Goal: Information Seeking & Learning: Learn about a topic

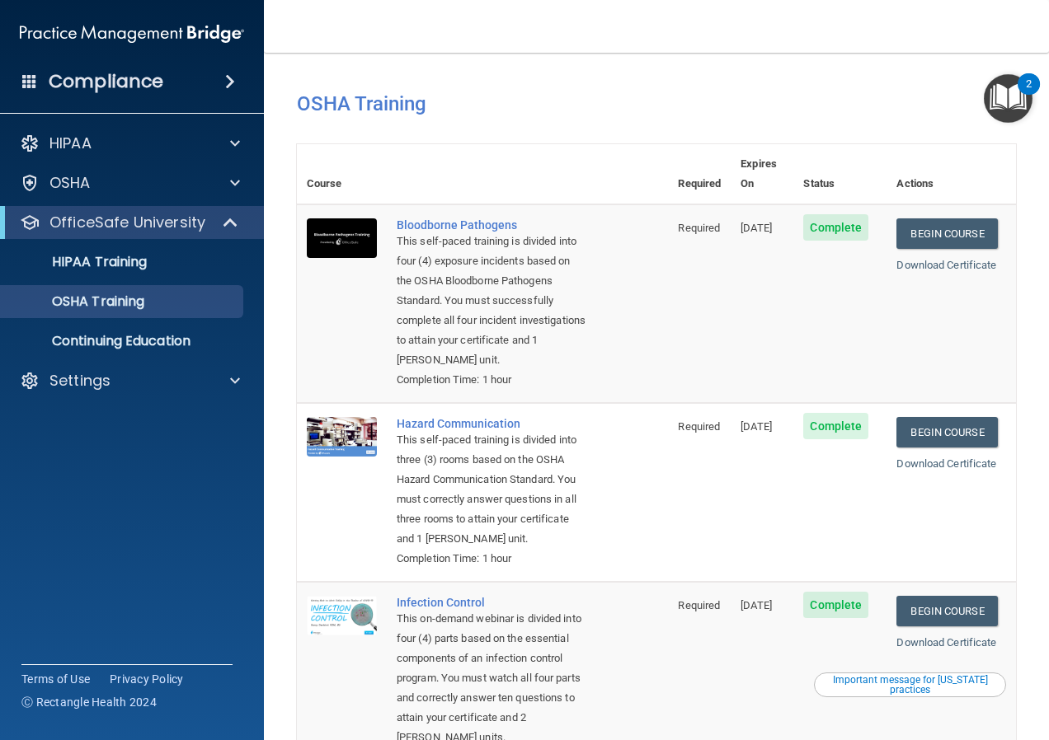
scroll to position [122, 0]
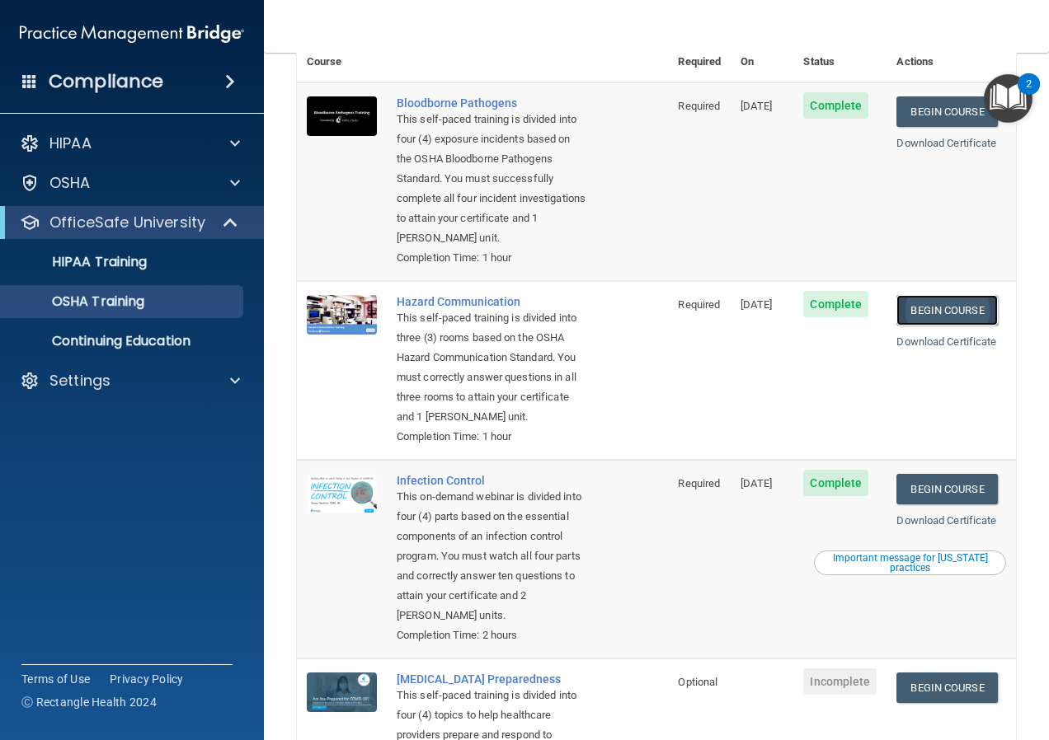
click at [935, 316] on link "Begin Course" at bounding box center [946, 310] width 101 height 31
click at [923, 306] on link "Begin Course" at bounding box center [946, 310] width 101 height 31
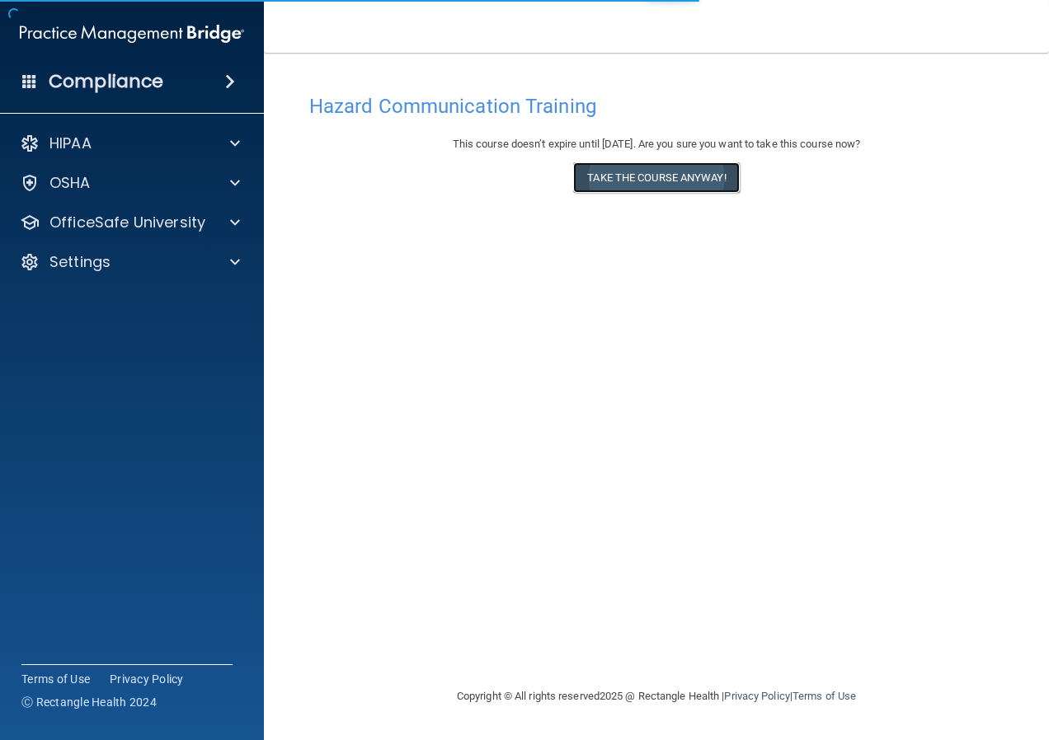
click at [662, 176] on button "Take the course anyway!" at bounding box center [656, 177] width 166 height 31
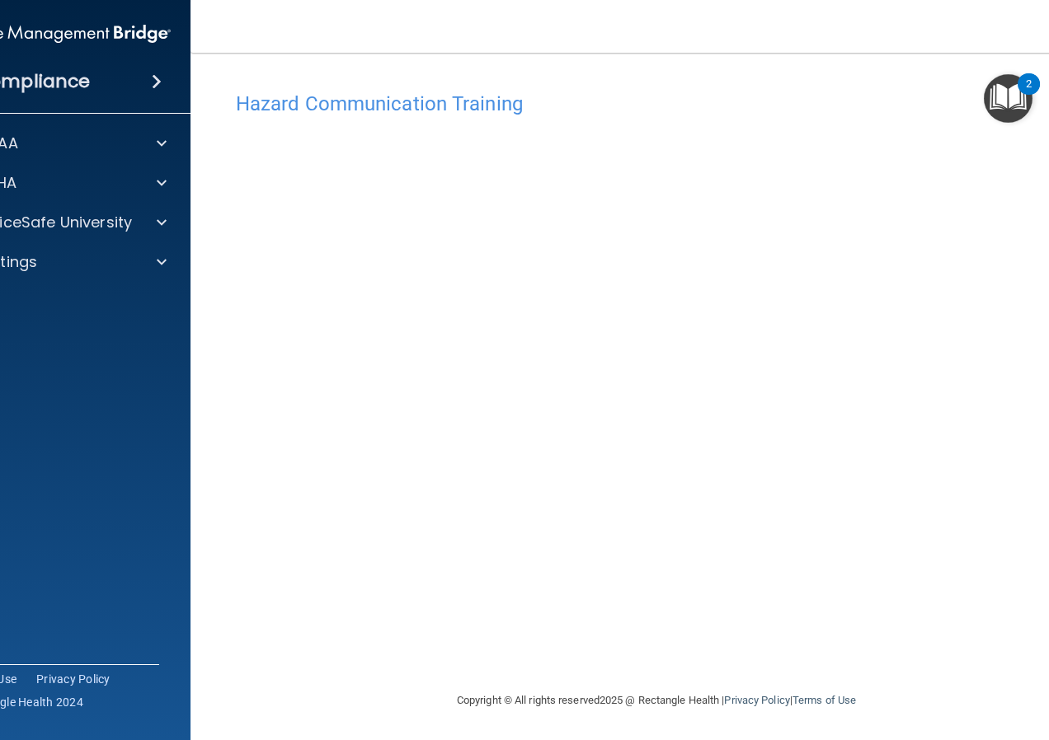
scroll to position [2, 0]
click at [1005, 96] on img "Open Resource Center, 2 new notifications" at bounding box center [1008, 98] width 49 height 49
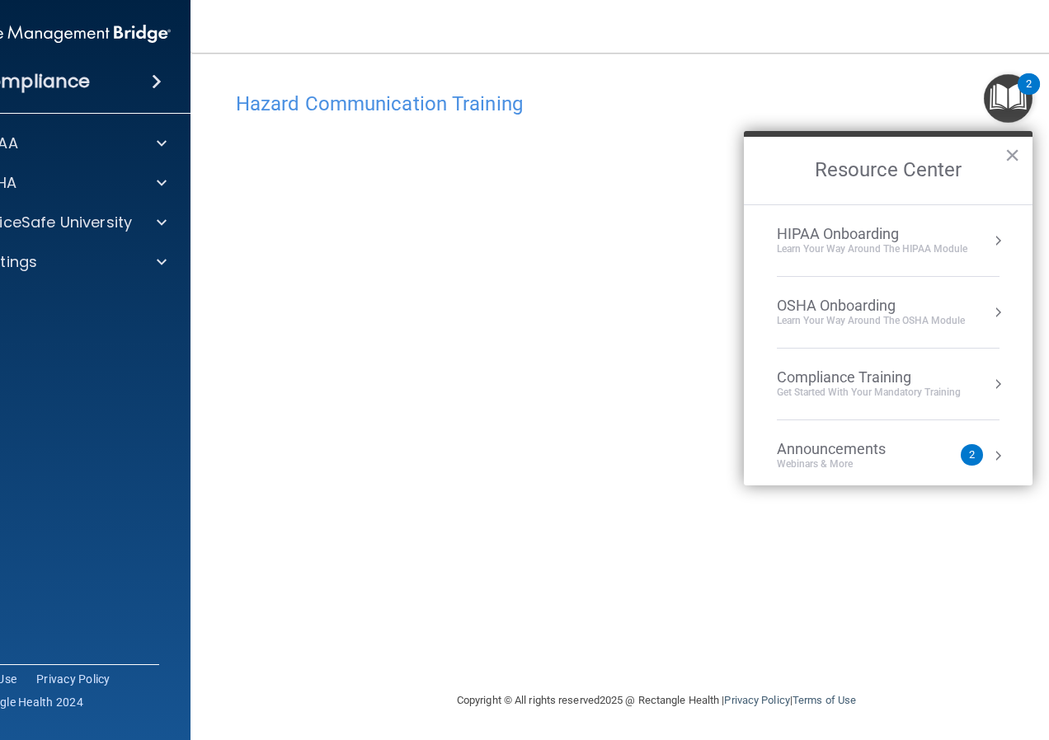
click at [1024, 151] on h2 "Resource Center" at bounding box center [888, 171] width 289 height 68
click at [1019, 151] on button "×" at bounding box center [1012, 155] width 16 height 26
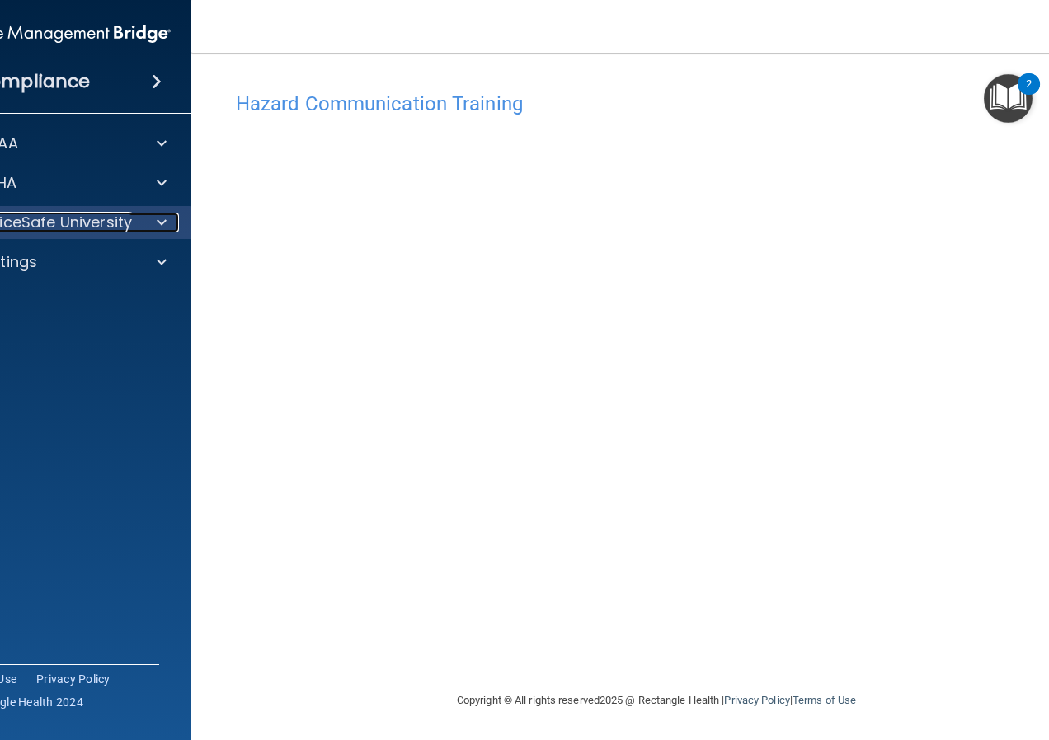
click at [157, 223] on span at bounding box center [162, 223] width 10 height 20
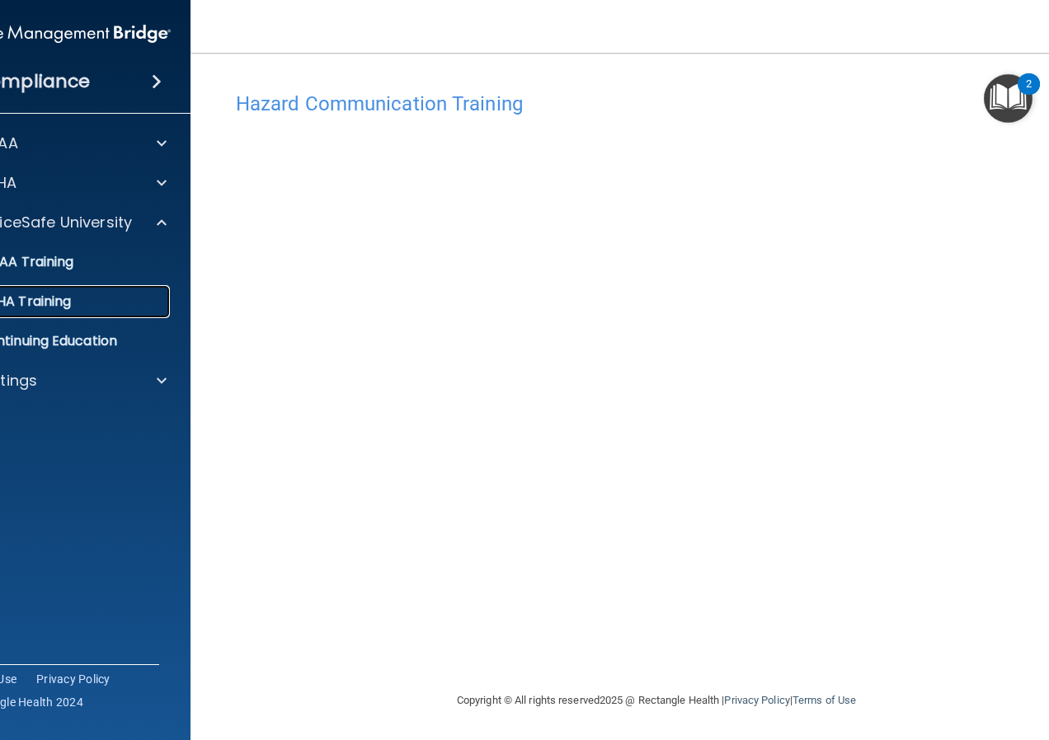
click at [123, 296] on div "OSHA Training" at bounding box center [49, 301] width 225 height 16
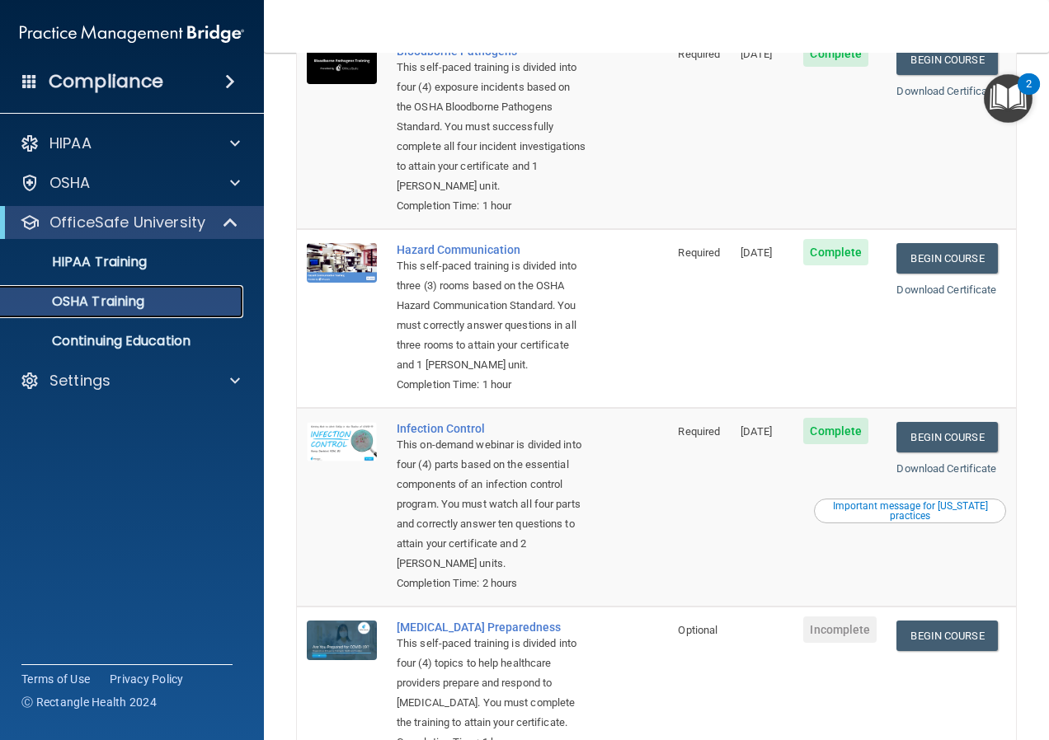
scroll to position [119, 0]
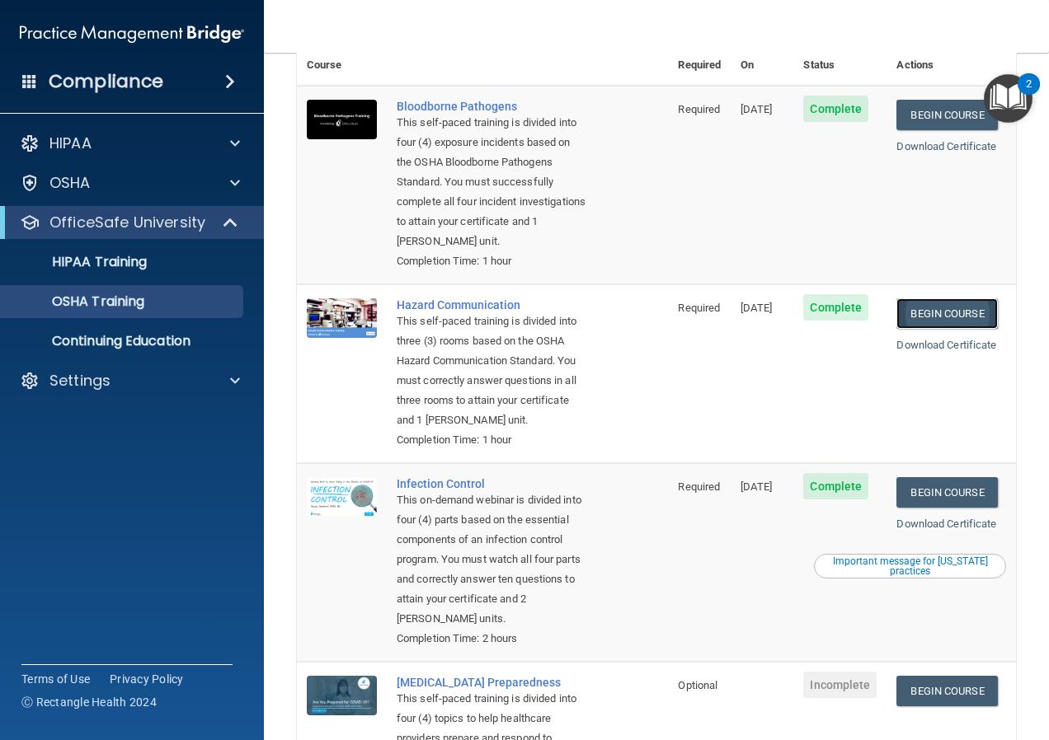
click at [922, 314] on link "Begin Course" at bounding box center [946, 313] width 101 height 31
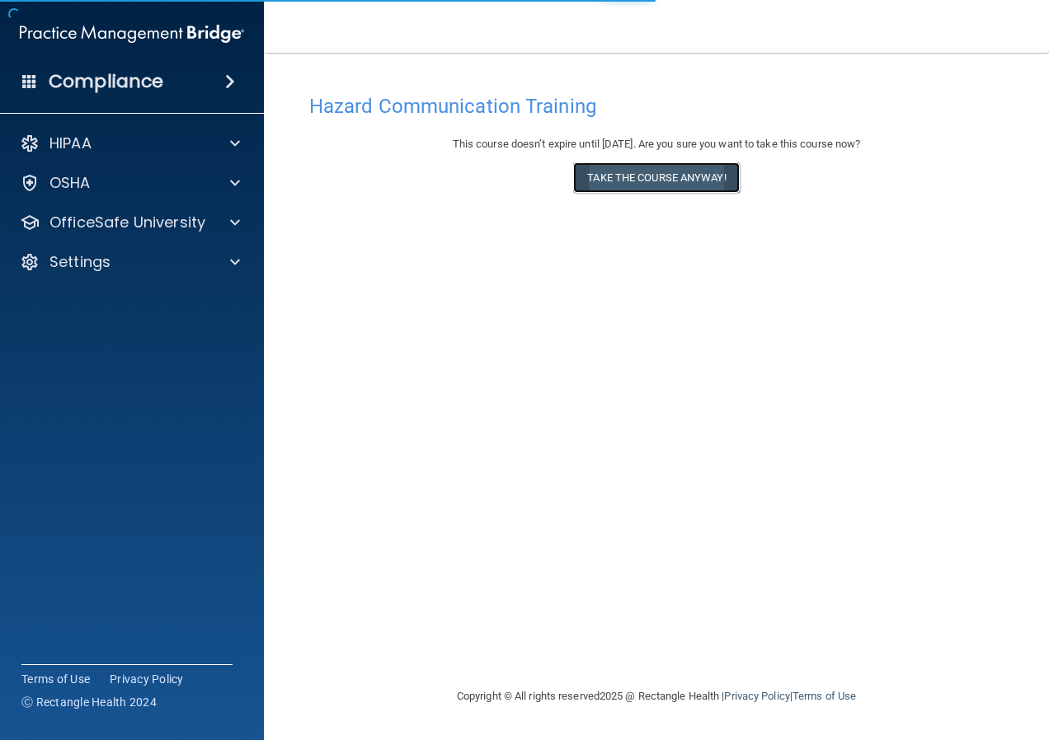
click at [697, 175] on button "Take the course anyway!" at bounding box center [656, 177] width 166 height 31
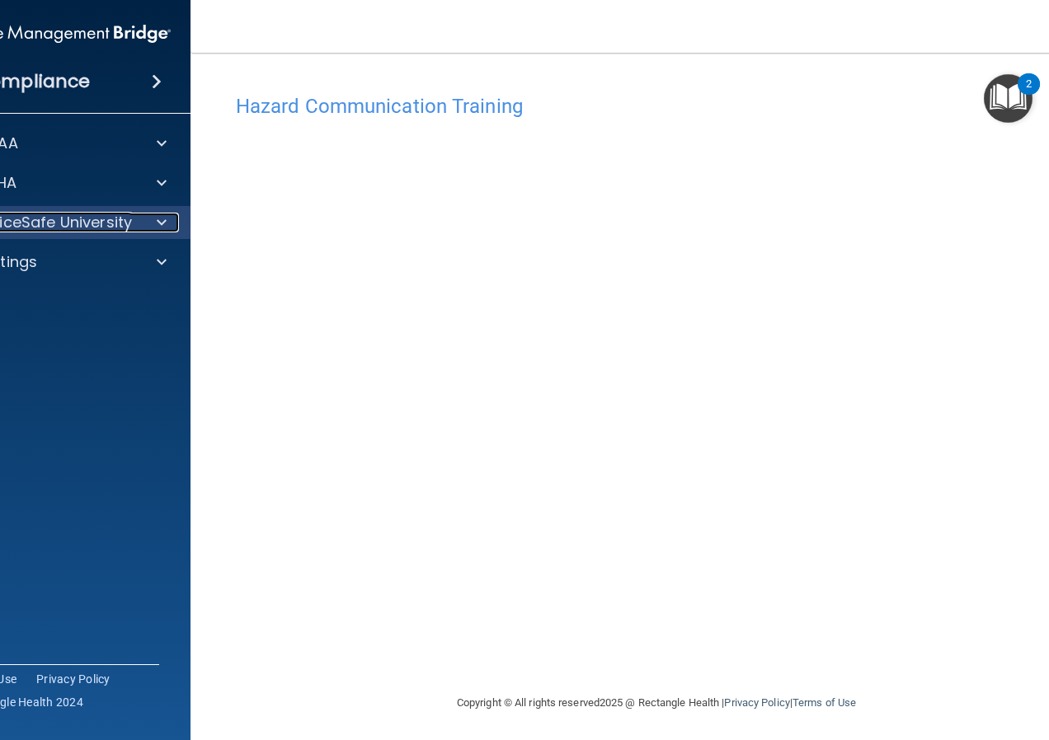
click at [158, 220] on span at bounding box center [162, 223] width 10 height 20
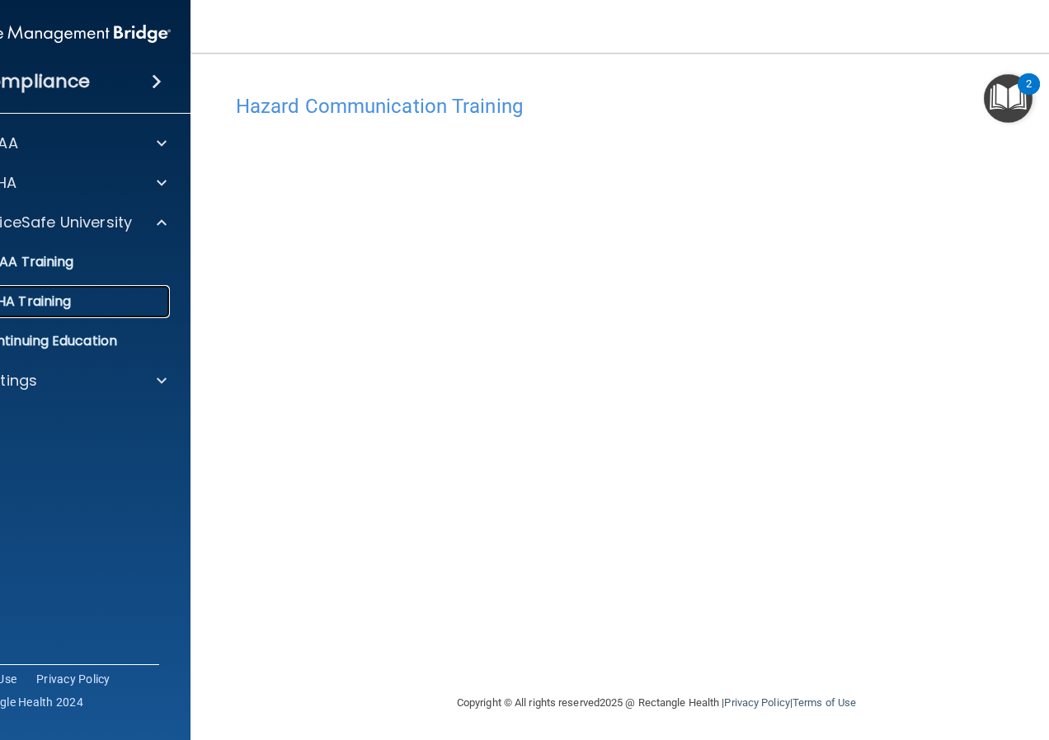
click at [137, 292] on link "OSHA Training" at bounding box center [40, 301] width 260 height 33
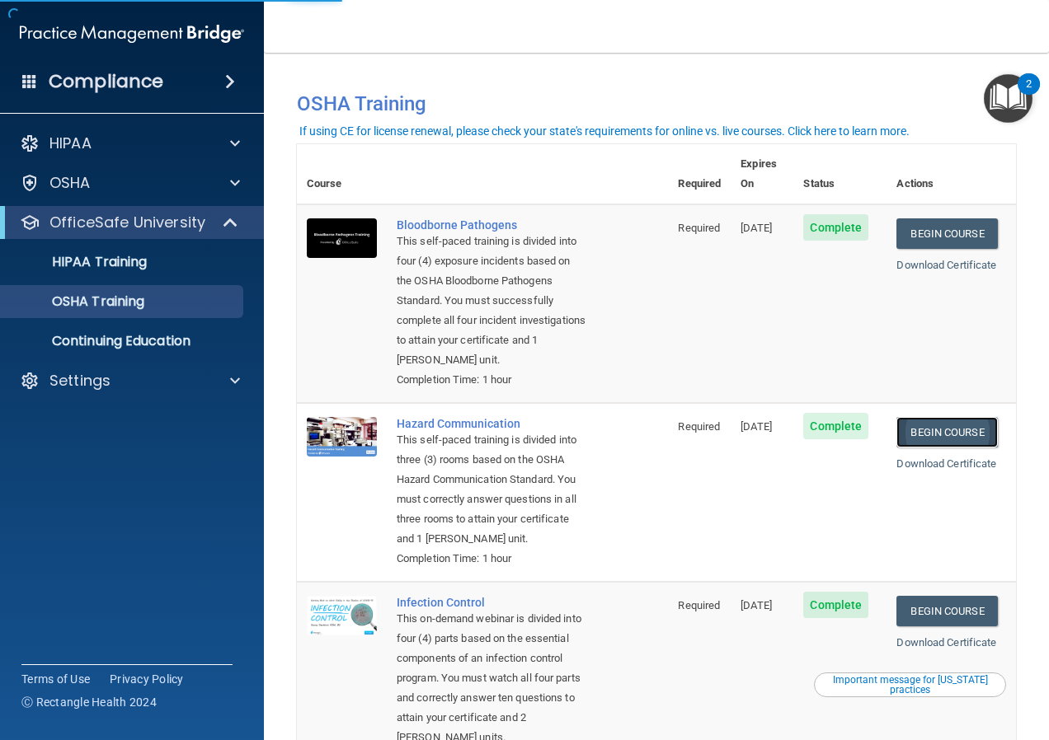
click at [950, 434] on link "Begin Course" at bounding box center [946, 432] width 101 height 31
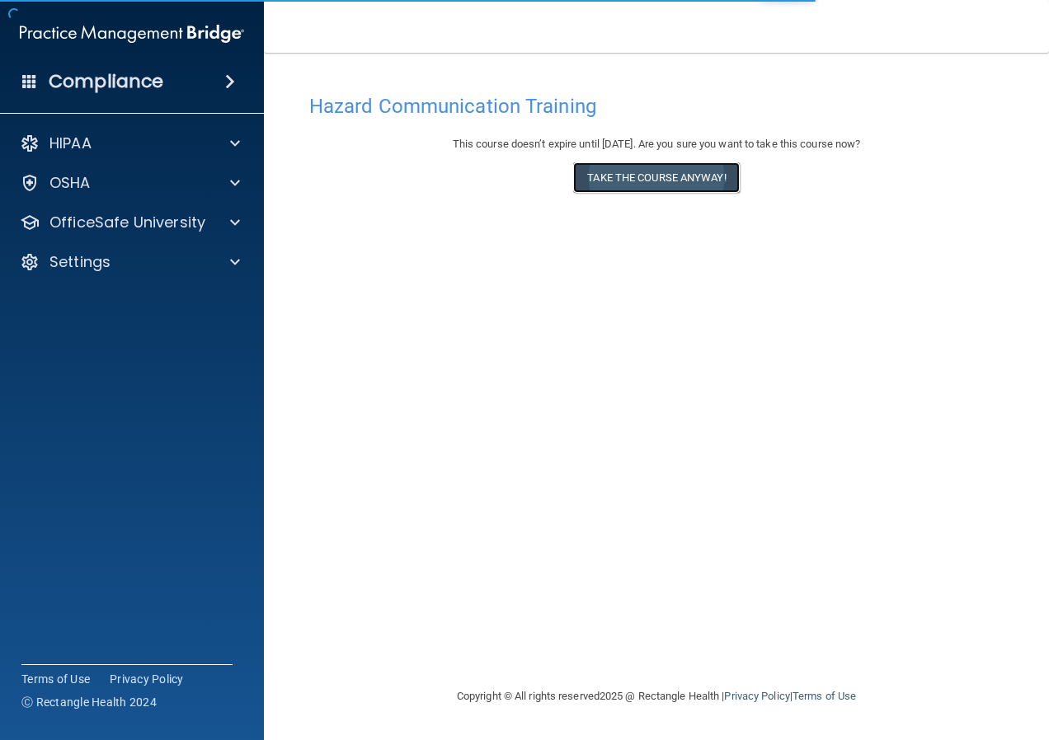
click at [673, 169] on button "Take the course anyway!" at bounding box center [656, 177] width 166 height 31
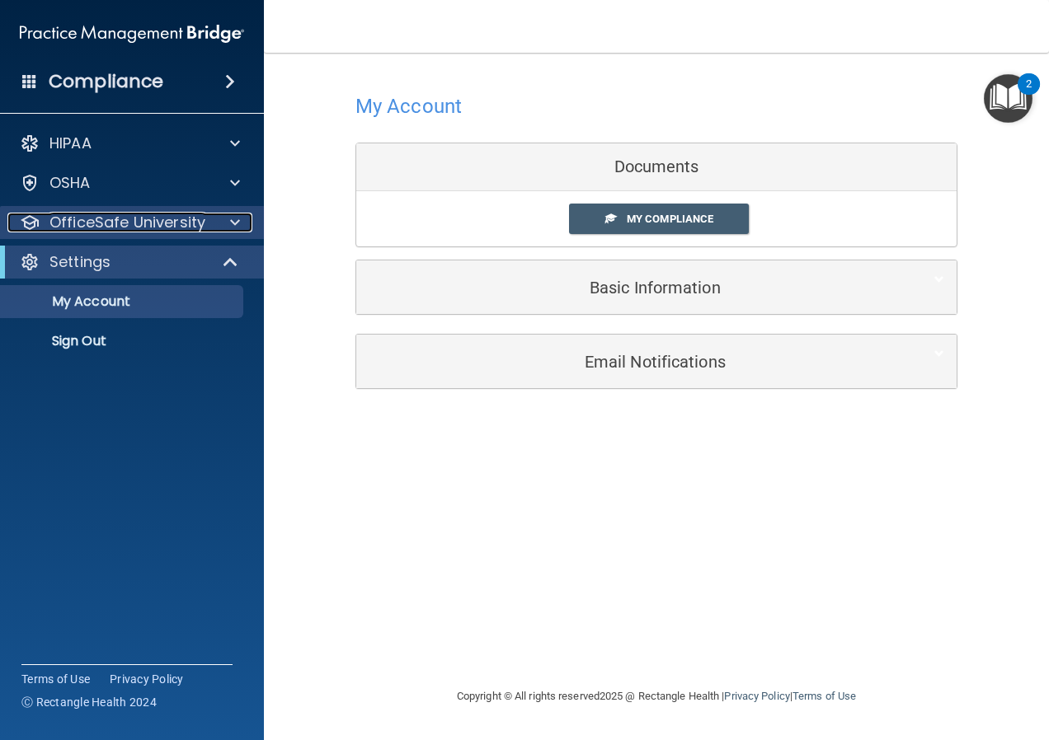
click at [233, 223] on span at bounding box center [235, 223] width 10 height 20
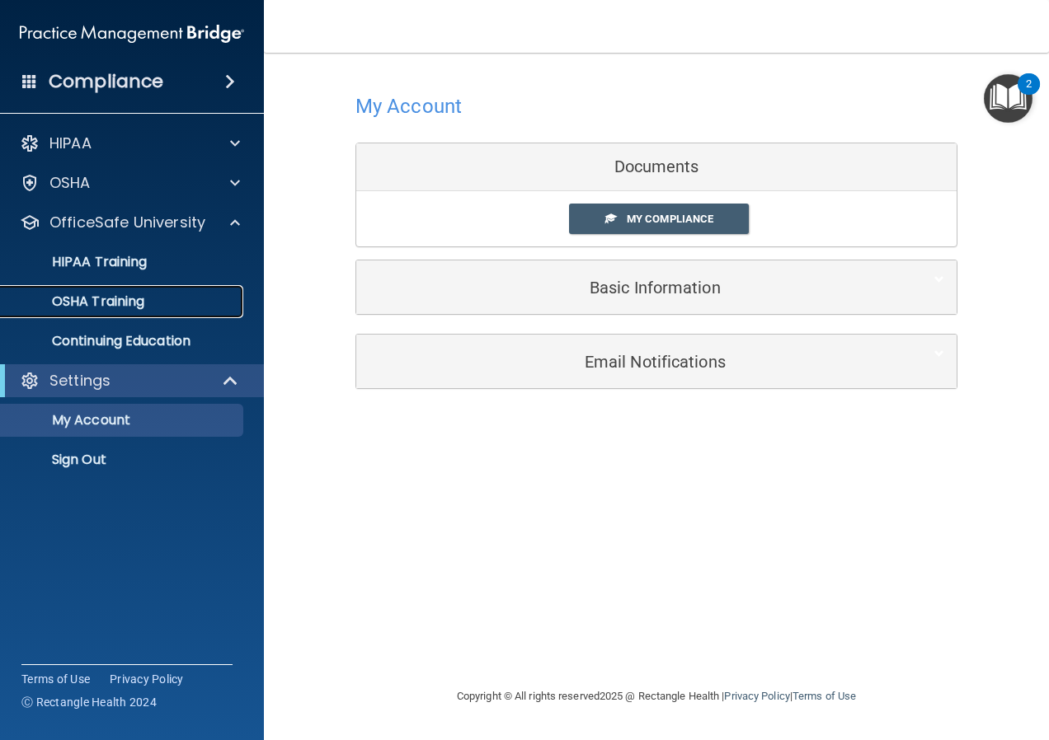
click at [204, 298] on div "OSHA Training" at bounding box center [123, 301] width 225 height 16
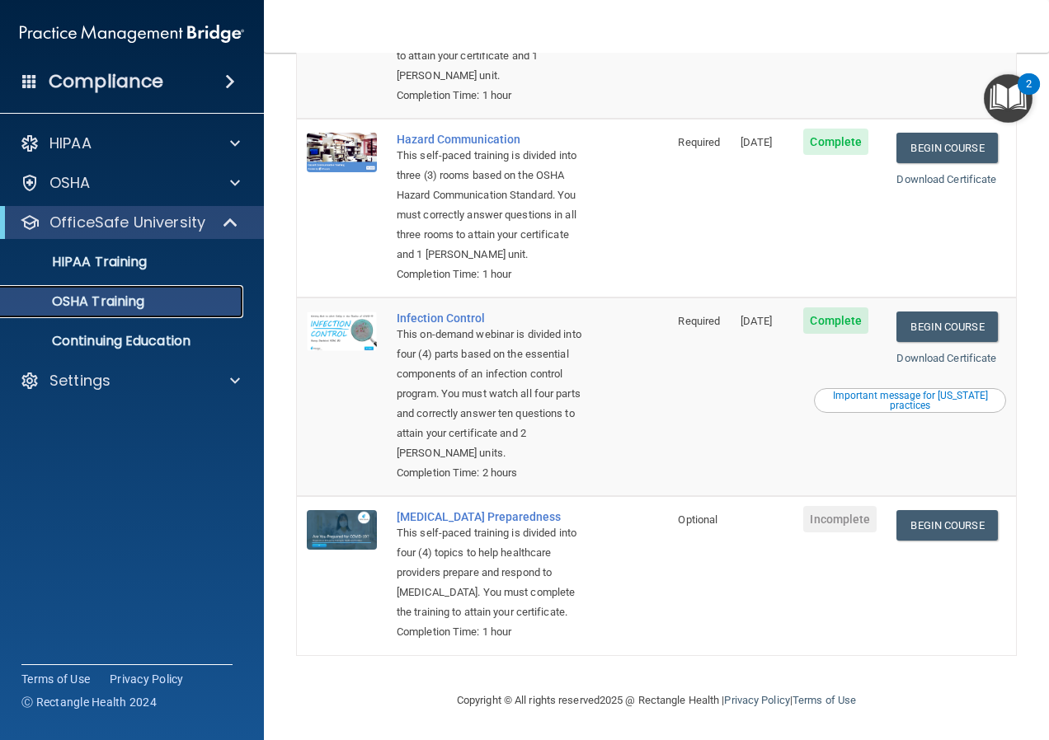
scroll to position [287, 0]
click at [948, 342] on link "Begin Course" at bounding box center [946, 327] width 101 height 31
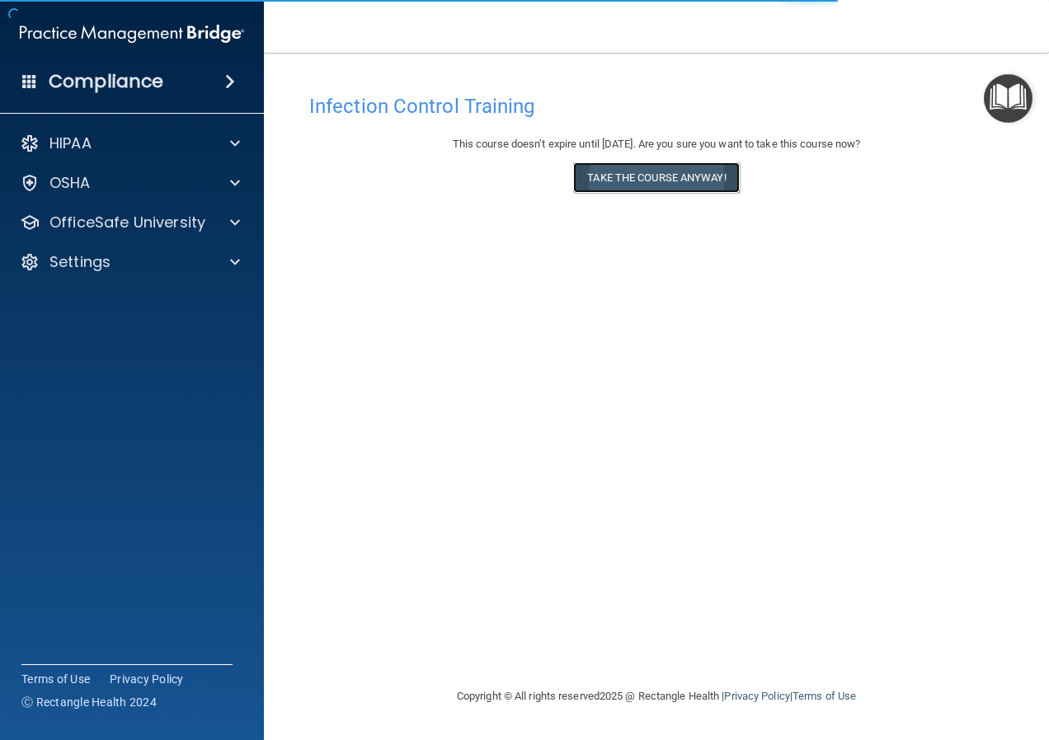
click at [664, 181] on button "Take the course anyway!" at bounding box center [656, 177] width 166 height 31
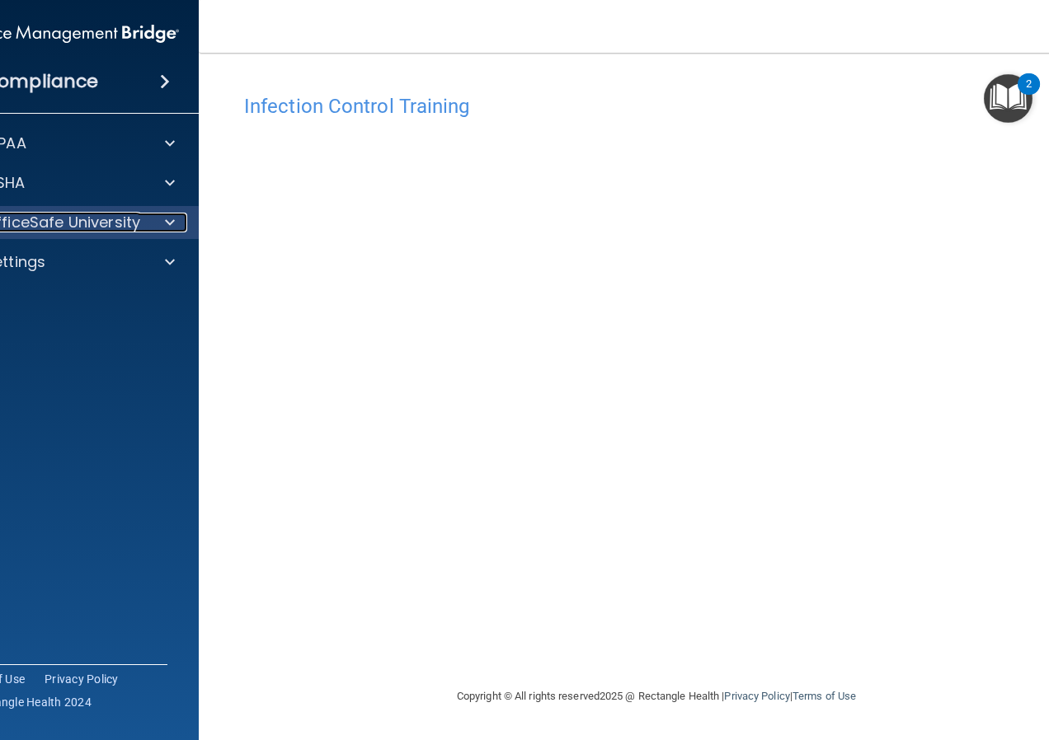
click at [172, 218] on span at bounding box center [170, 223] width 10 height 20
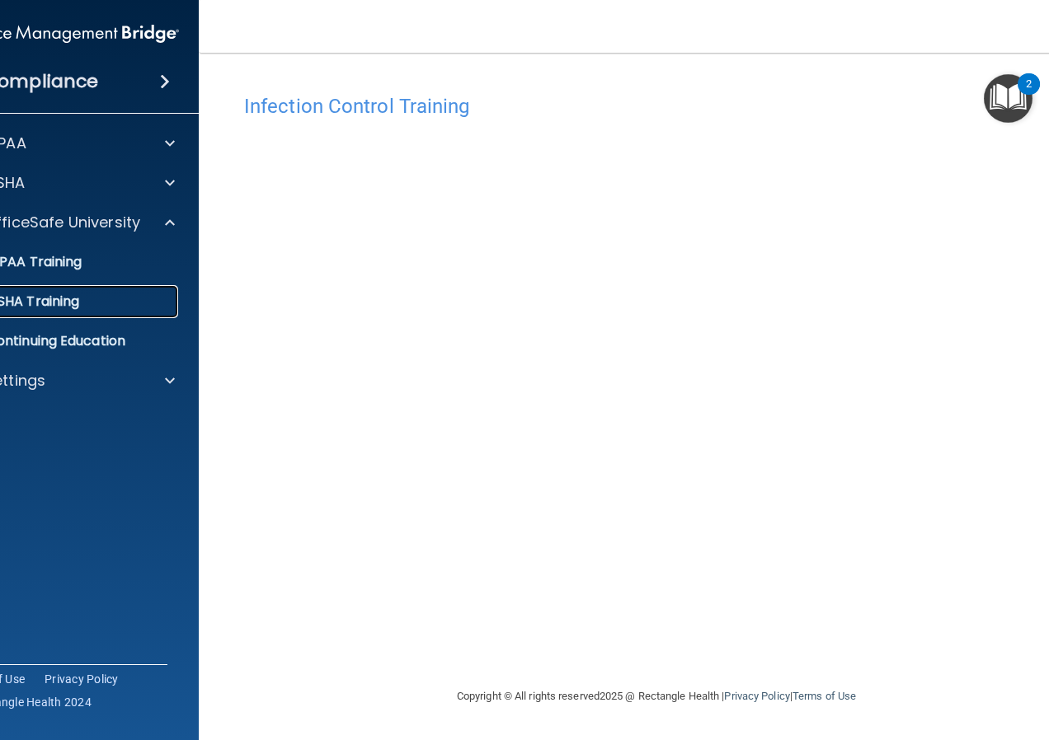
click at [138, 300] on div "OSHA Training" at bounding box center [58, 301] width 225 height 16
